Goal: Task Accomplishment & Management: Use online tool/utility

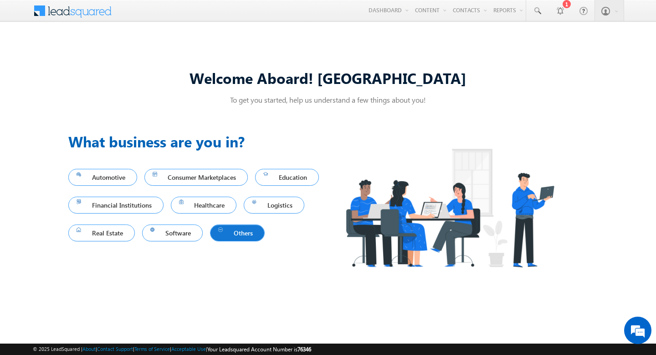
click at [218, 239] on span "Others" at bounding box center [237, 232] width 38 height 12
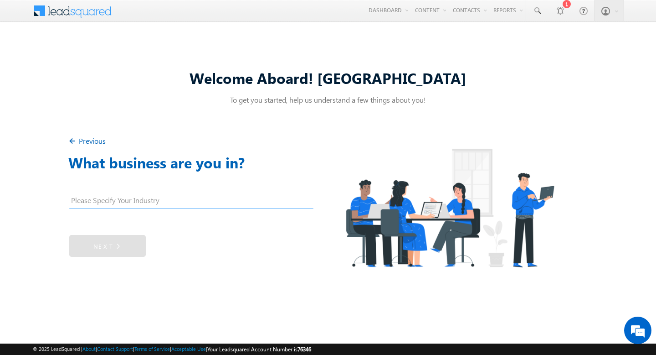
click at [127, 205] on input "text" at bounding box center [191, 202] width 244 height 14
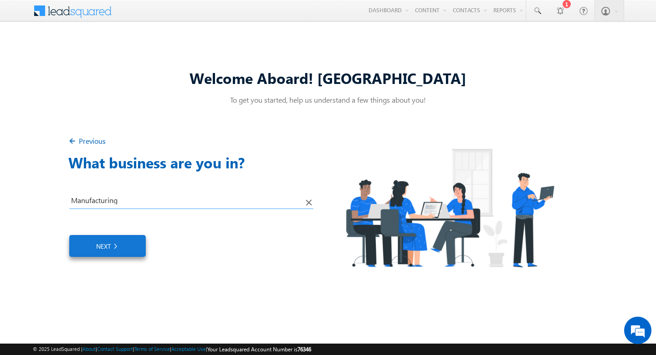
type input "Manufacturing"
click at [100, 242] on link "Next" at bounding box center [107, 246] width 77 height 22
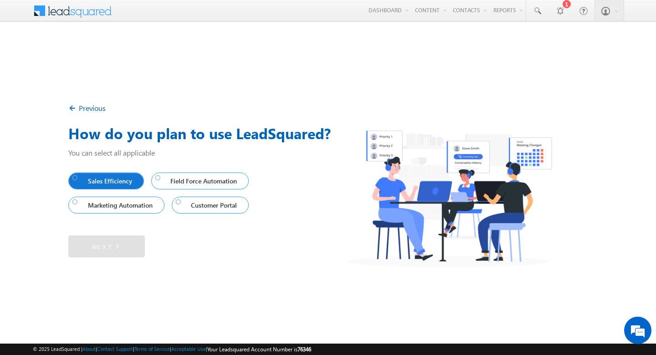
click at [74, 188] on link "Sales Efficiency" at bounding box center [106, 180] width 76 height 17
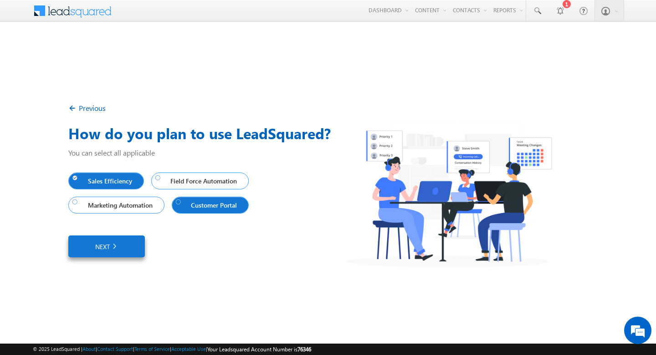
click at [193, 208] on span "Customer Portal" at bounding box center [208, 205] width 65 height 12
click at [123, 240] on link "Next" at bounding box center [106, 246] width 77 height 22
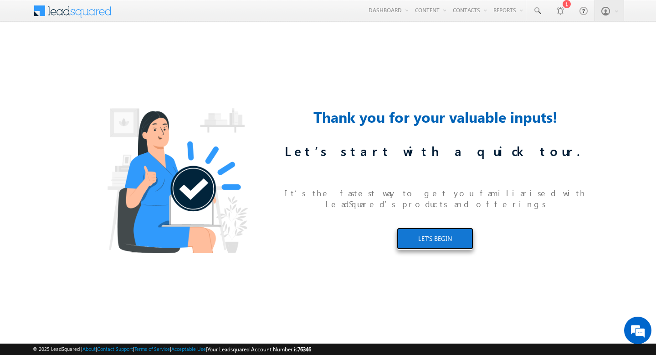
click at [419, 238] on link "LET’S BEGIN" at bounding box center [435, 238] width 77 height 22
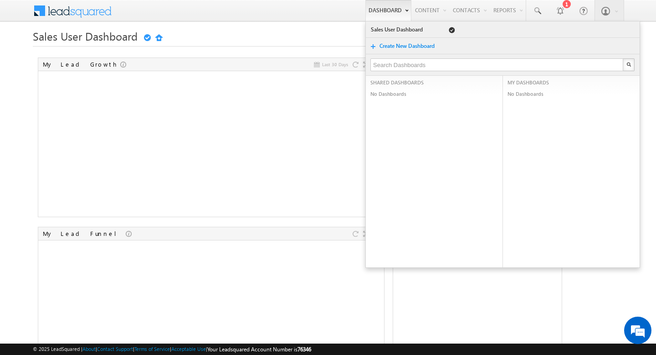
click at [379, 41] on div "Create New Dashboard" at bounding box center [503, 46] width 274 height 16
click at [380, 42] on link "Create New Dashboard" at bounding box center [411, 45] width 65 height 9
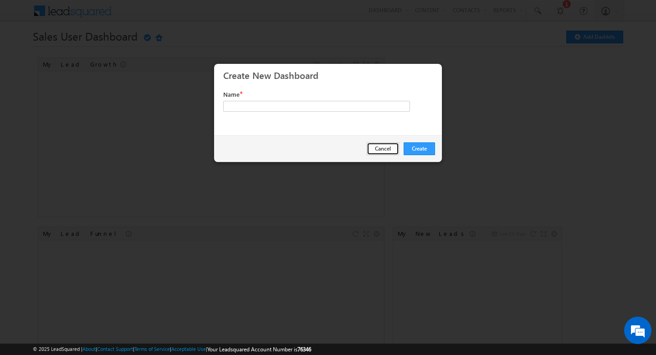
click at [389, 146] on button "Cancel" at bounding box center [383, 148] width 32 height 13
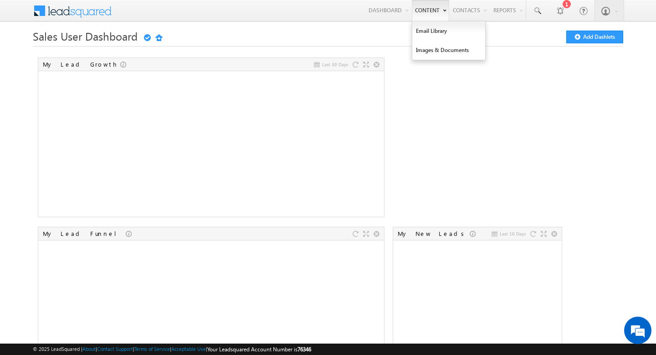
click at [420, 10] on link "Content" at bounding box center [430, 10] width 37 height 21
